Goal: Task Accomplishment & Management: Complete application form

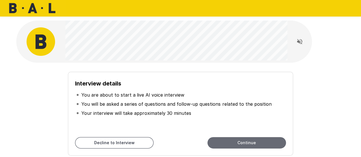
click at [245, 141] on button "Continue" at bounding box center [247, 142] width 79 height 11
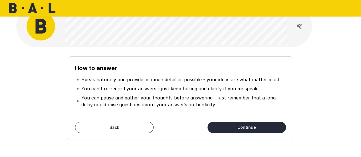
scroll to position [27, 0]
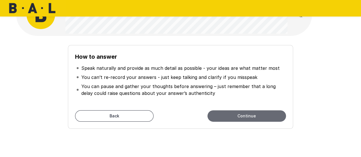
click at [242, 116] on button "Continue" at bounding box center [247, 116] width 79 height 11
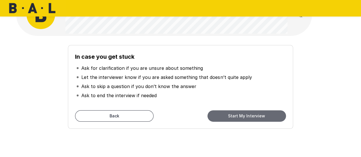
click at [235, 115] on button "Start My Interview" at bounding box center [247, 116] width 79 height 11
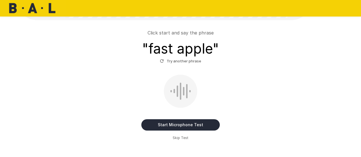
scroll to position [42, 0]
click at [177, 127] on button "Start Microphone Test" at bounding box center [180, 125] width 79 height 11
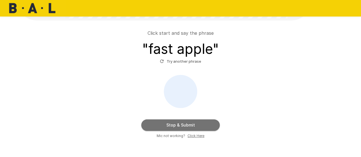
click at [167, 122] on button "Stop & Submit" at bounding box center [180, 125] width 79 height 11
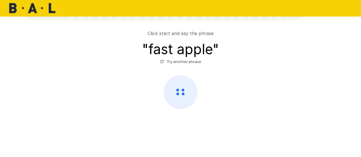
scroll to position [42, 0]
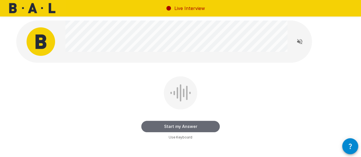
click at [179, 125] on button "Start my Answer" at bounding box center [180, 126] width 79 height 11
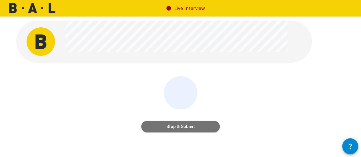
click at [179, 125] on button "Stop & Submit" at bounding box center [180, 126] width 79 height 11
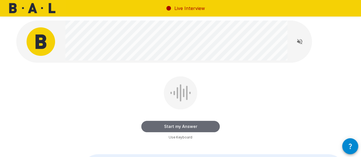
click at [179, 125] on button "Start my Answer" at bounding box center [180, 126] width 79 height 11
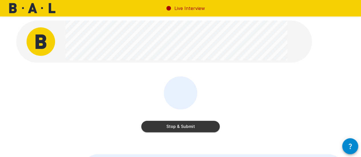
click at [173, 128] on button "Stop & Submit" at bounding box center [180, 126] width 79 height 11
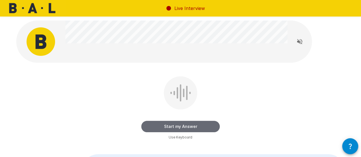
click at [173, 128] on button "Start my Answer" at bounding box center [180, 126] width 79 height 11
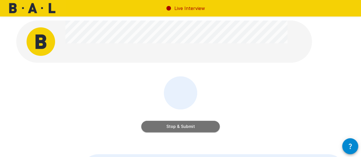
click at [173, 128] on button "Stop & Submit" at bounding box center [180, 126] width 79 height 11
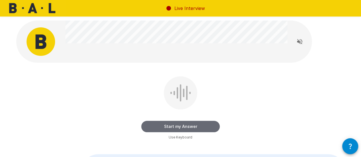
click at [173, 128] on button "Start my Answer" at bounding box center [180, 126] width 79 height 11
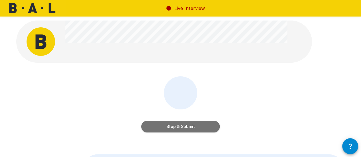
click at [173, 128] on button "Stop & Submit" at bounding box center [180, 126] width 79 height 11
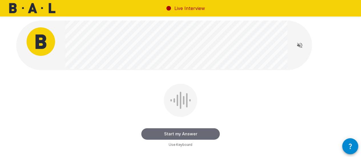
click at [173, 132] on button "Start my Answer" at bounding box center [180, 134] width 79 height 11
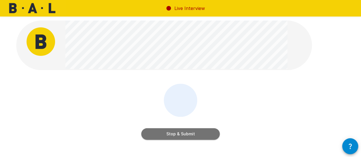
click at [173, 132] on button "Stop & Submit" at bounding box center [180, 134] width 79 height 11
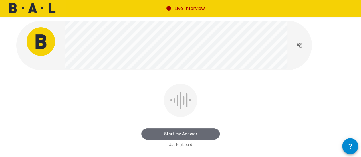
click at [173, 132] on button "Start my Answer" at bounding box center [180, 134] width 79 height 11
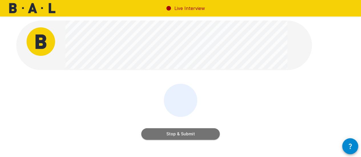
click at [173, 132] on button "Stop & Submit" at bounding box center [180, 134] width 79 height 11
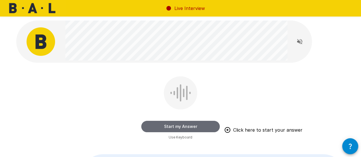
click at [174, 127] on button "Start my Answer" at bounding box center [180, 126] width 79 height 11
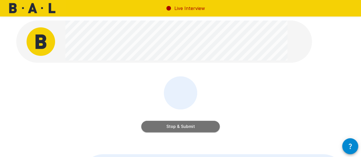
click at [170, 127] on button "Stop & Submit" at bounding box center [180, 126] width 79 height 11
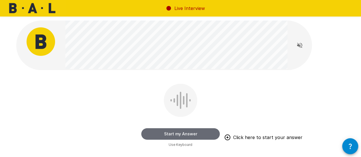
click at [181, 132] on button "Start my Answer" at bounding box center [180, 134] width 79 height 11
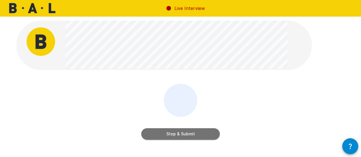
click at [174, 136] on button "Stop & Submit" at bounding box center [180, 134] width 79 height 11
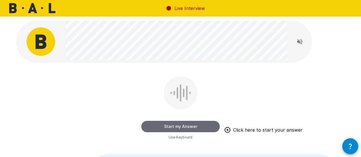
click at [176, 125] on button "Start my Answer" at bounding box center [180, 126] width 79 height 11
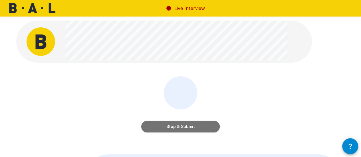
click at [171, 128] on button "Stop & Submit" at bounding box center [180, 126] width 79 height 11
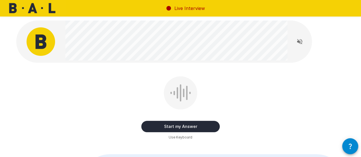
click at [178, 125] on button "Start my Answer" at bounding box center [180, 126] width 79 height 11
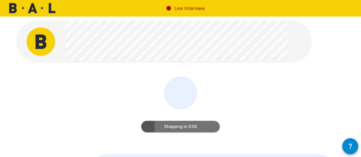
click at [174, 125] on button "Stopping in 0:50" at bounding box center [180, 126] width 79 height 11
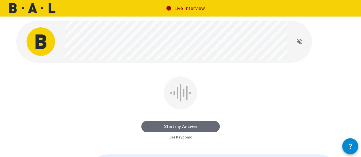
click at [174, 125] on button "Start my Answer" at bounding box center [180, 126] width 79 height 11
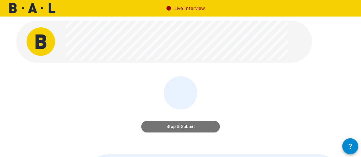
click at [174, 125] on button "Stop & Submit" at bounding box center [180, 126] width 79 height 11
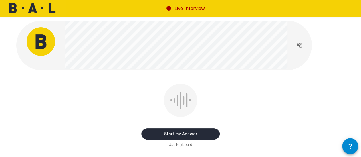
click at [175, 137] on button "Start my Answer" at bounding box center [180, 134] width 79 height 11
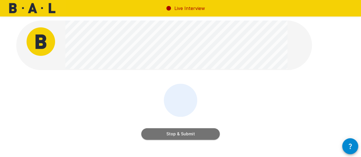
click at [175, 137] on button "Stop & Submit" at bounding box center [180, 134] width 79 height 11
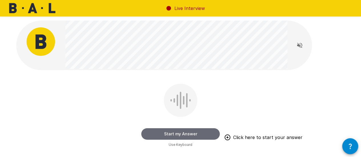
click at [186, 137] on button "Start my Answer" at bounding box center [180, 134] width 79 height 11
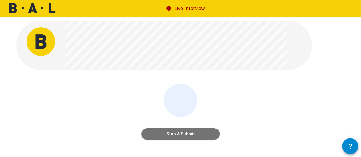
click at [186, 137] on button "Stop & Submit" at bounding box center [180, 134] width 79 height 11
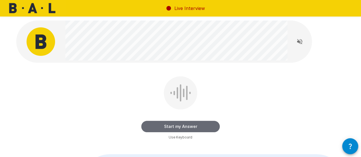
click at [181, 126] on button "Start my Answer" at bounding box center [180, 126] width 79 height 11
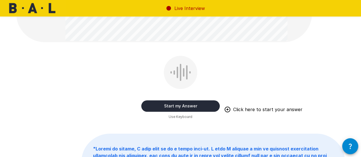
scroll to position [242, 0]
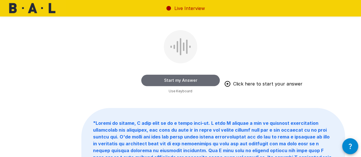
click at [184, 78] on button "Start my Answer" at bounding box center [180, 80] width 79 height 11
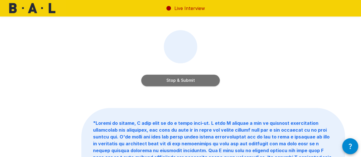
click at [184, 78] on button "Stop & Submit" at bounding box center [180, 80] width 79 height 11
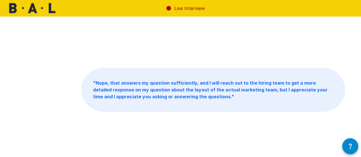
scroll to position [22, 0]
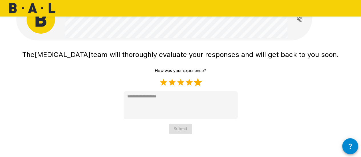
click at [198, 82] on label "5 Stars" at bounding box center [198, 82] width 9 height 9
type textarea "*"
click at [183, 130] on button "Submit" at bounding box center [180, 129] width 23 height 11
